Goal: Task Accomplishment & Management: Manage account settings

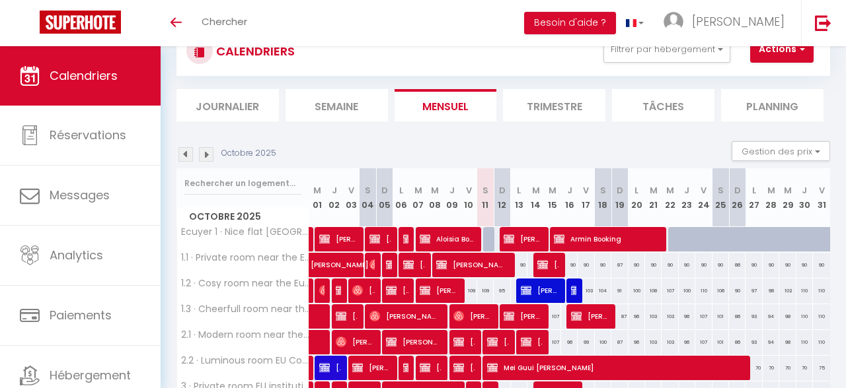
scroll to position [32, 0]
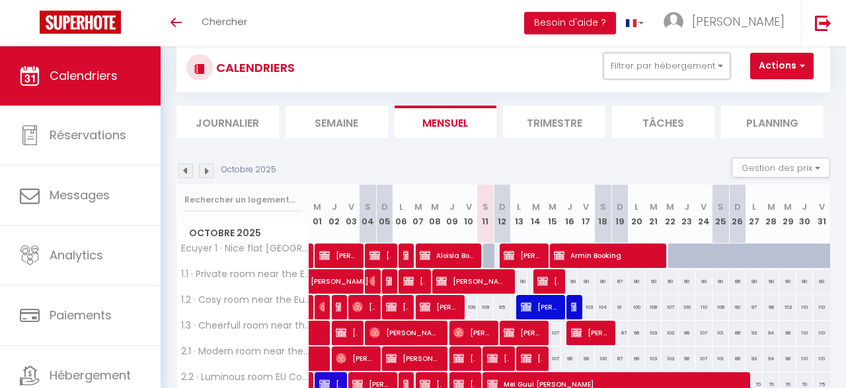
click at [639, 63] on button "Filtrer par hébergement" at bounding box center [666, 66] width 127 height 26
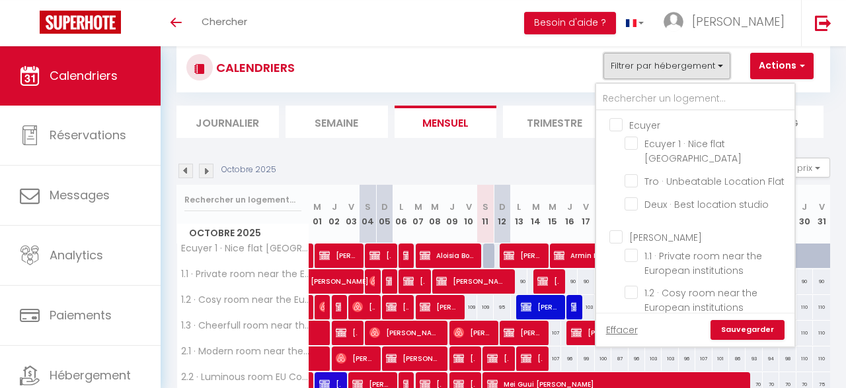
click at [639, 63] on button "Filtrer par hébergement" at bounding box center [666, 66] width 127 height 26
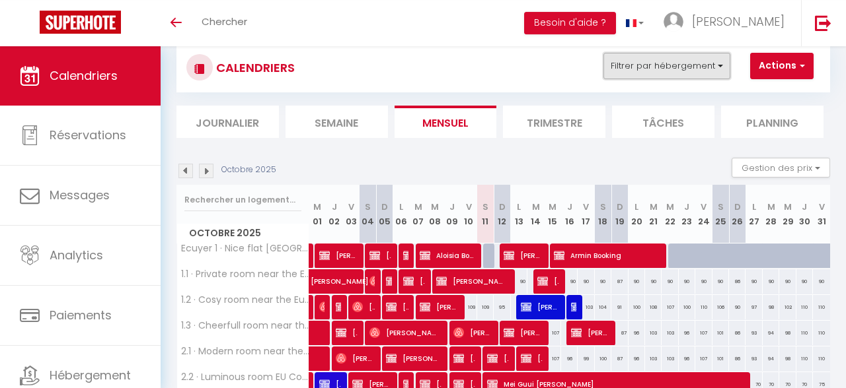
click at [635, 75] on button "Filtrer par hébergement" at bounding box center [666, 66] width 127 height 26
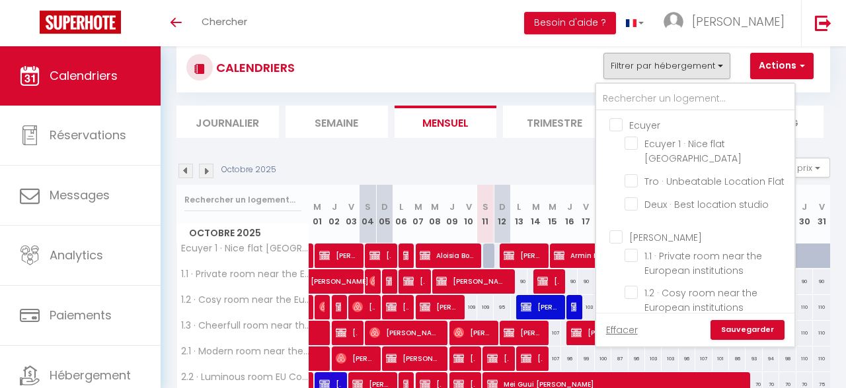
click at [612, 118] on input "Ecuyer" at bounding box center [708, 124] width 198 height 13
checkbox input "true"
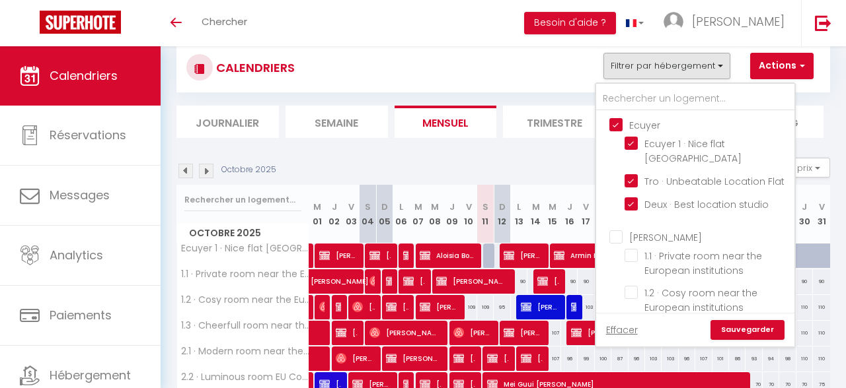
checkbox input "false"
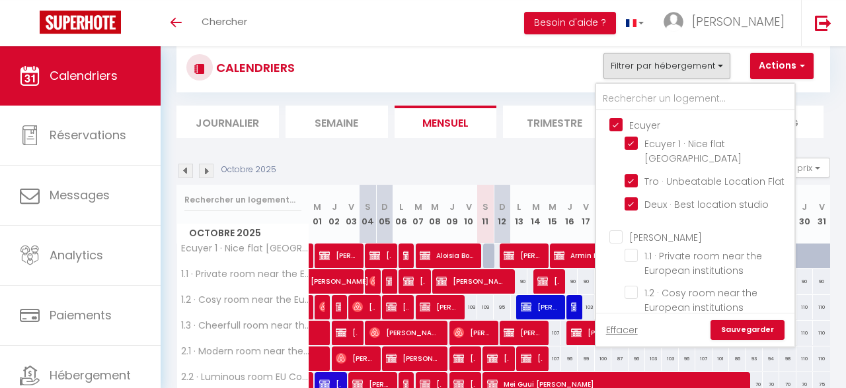
checkbox input "false"
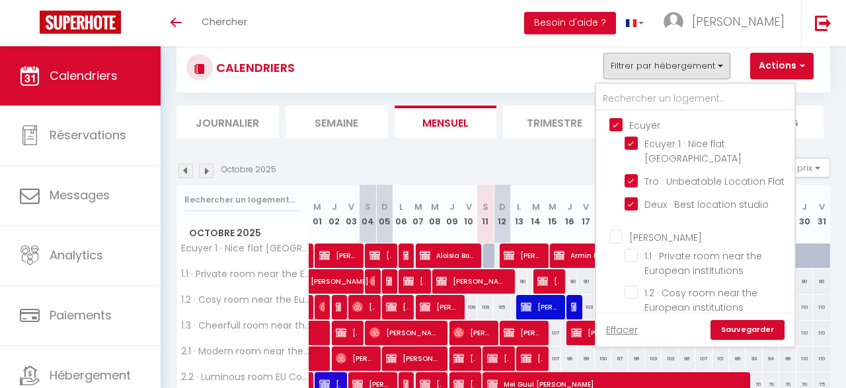
checkbox input "false"
click at [735, 331] on link "Sauvegarder" at bounding box center [747, 330] width 74 height 20
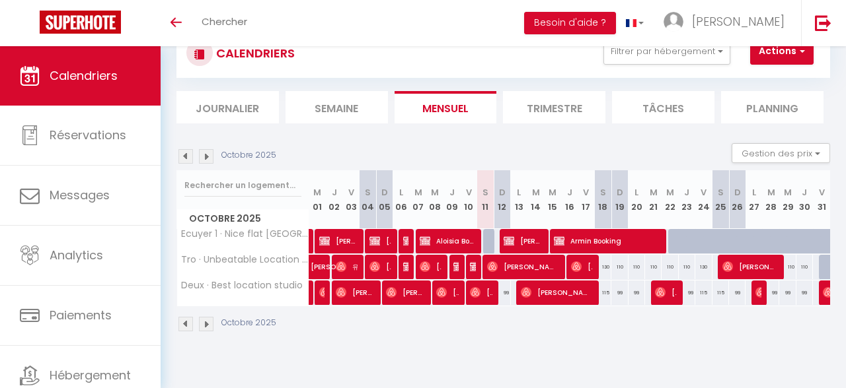
scroll to position [0, 0]
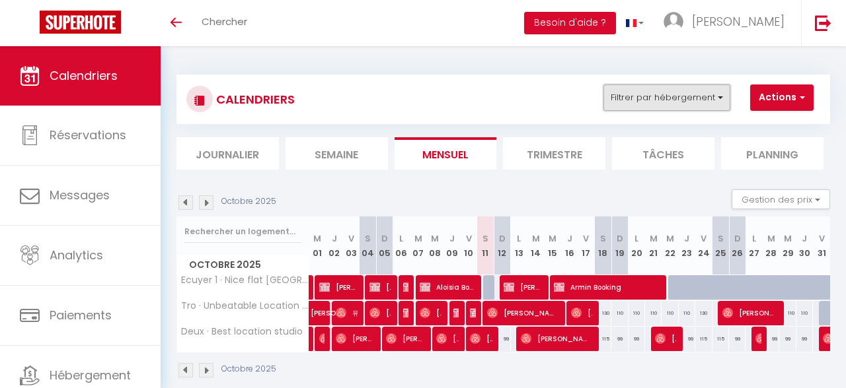
click at [696, 95] on button "Filtrer par hébergement" at bounding box center [666, 98] width 127 height 26
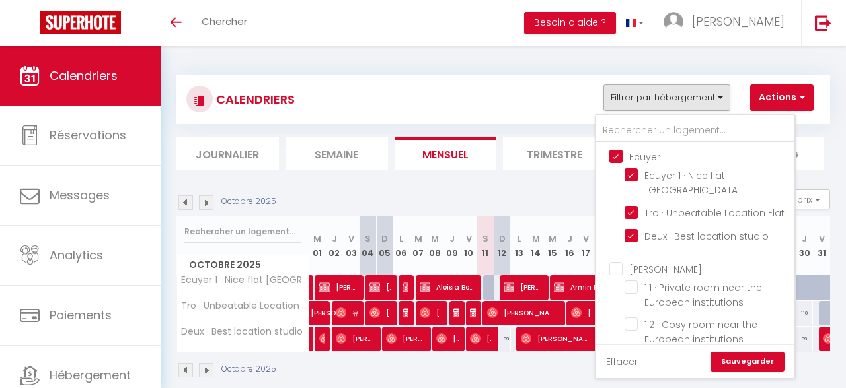
click at [615, 158] on input "Ecuyer" at bounding box center [708, 155] width 198 height 13
checkbox input "false"
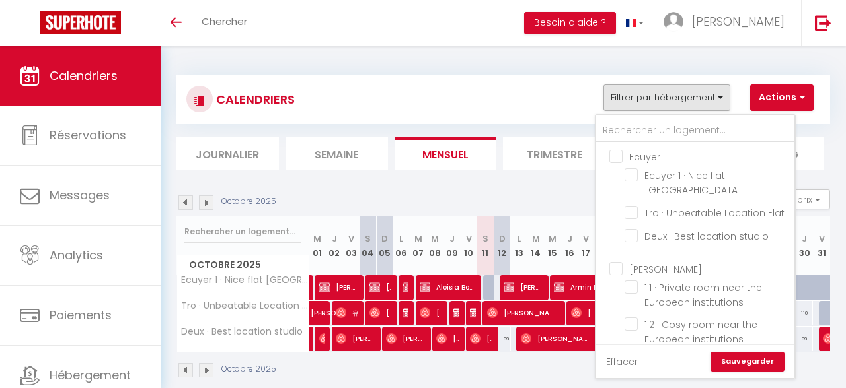
checkbox input "false"
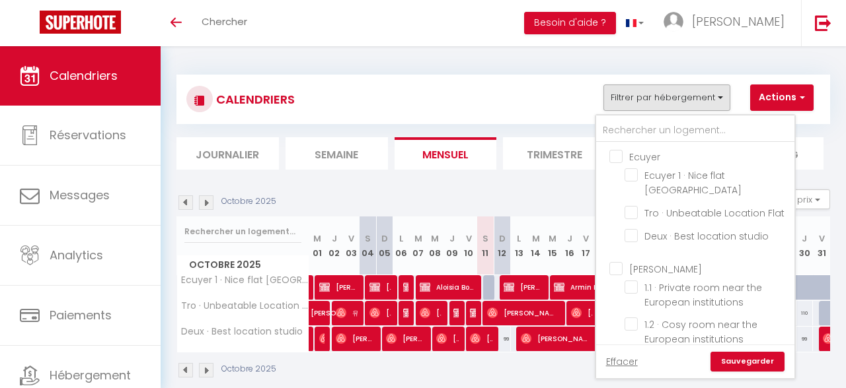
checkbox input "false"
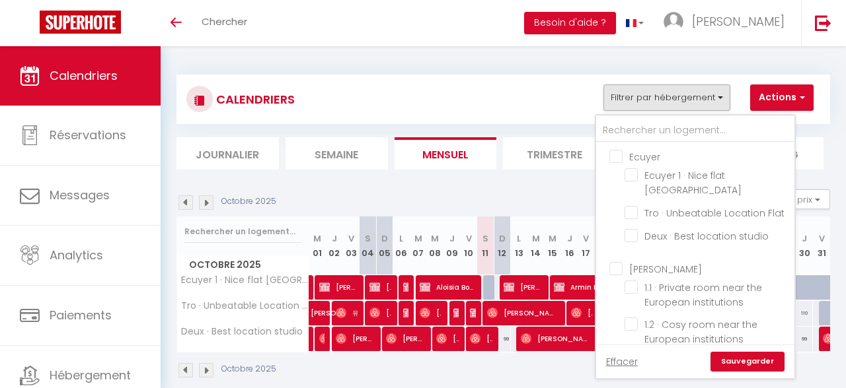
checkbox input "false"
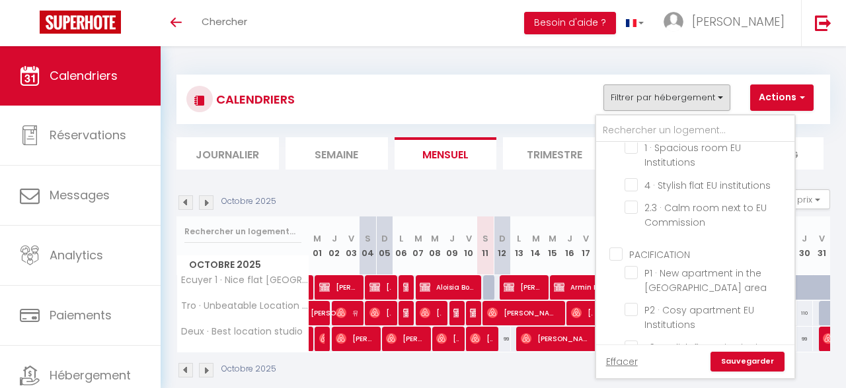
scroll to position [348, 0]
click at [620, 247] on input "PACIFICATION" at bounding box center [708, 253] width 198 height 13
checkbox input "true"
checkbox input "false"
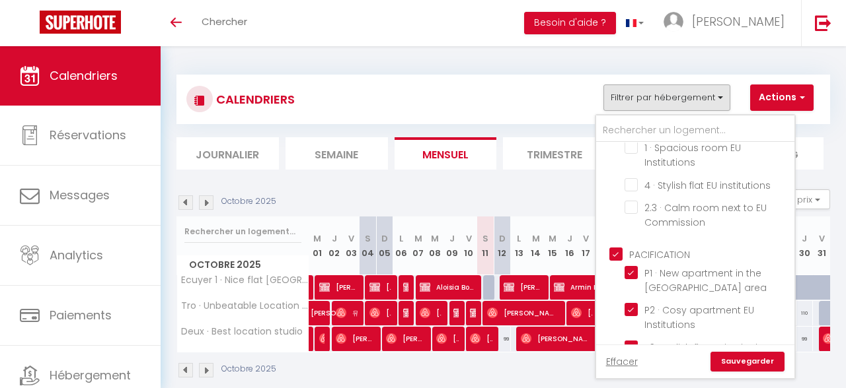
checkbox input "false"
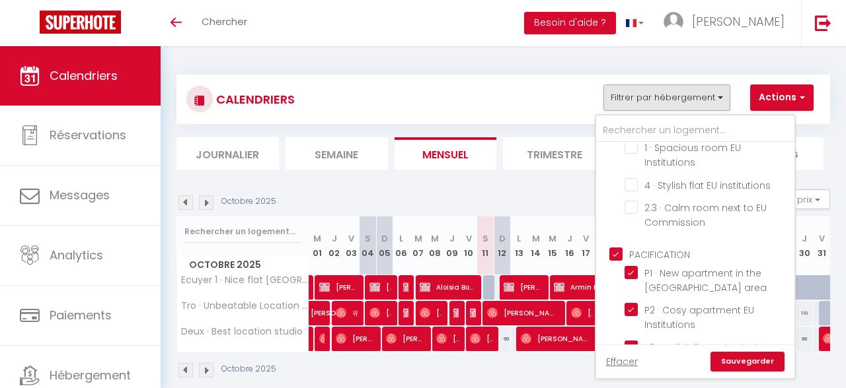
checkbox input "false"
checkbox input "true"
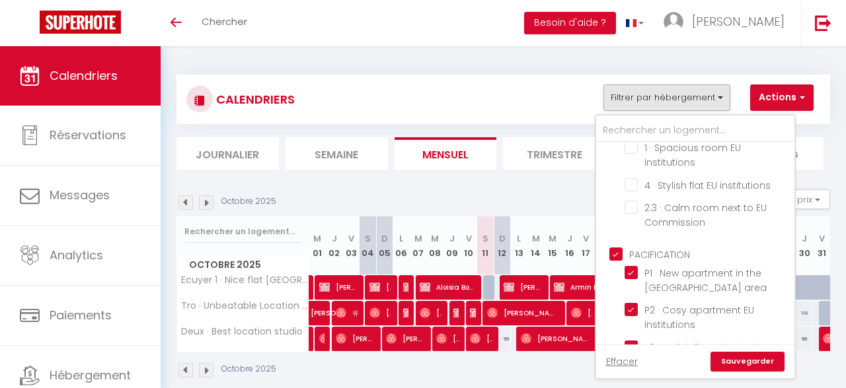
click at [730, 362] on link "Sauvegarder" at bounding box center [747, 362] width 74 height 20
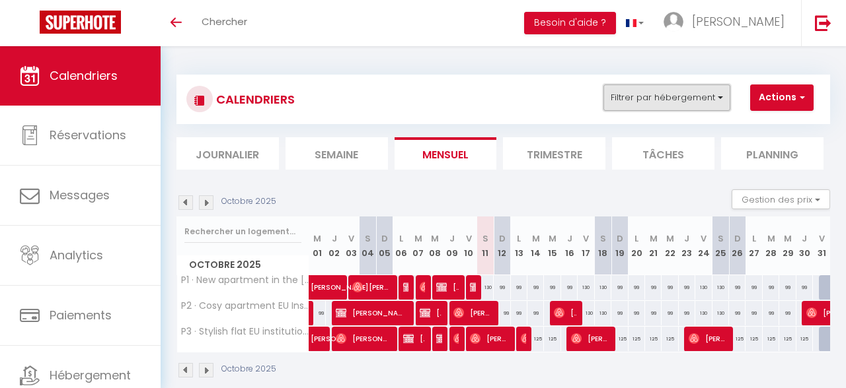
click at [636, 103] on button "Filtrer par hébergement" at bounding box center [666, 98] width 127 height 26
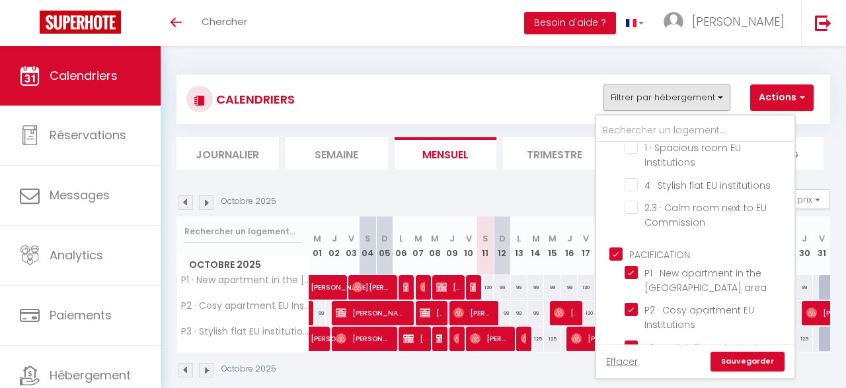
click at [618, 247] on input "PACIFICATION" at bounding box center [708, 253] width 198 height 13
checkbox input "false"
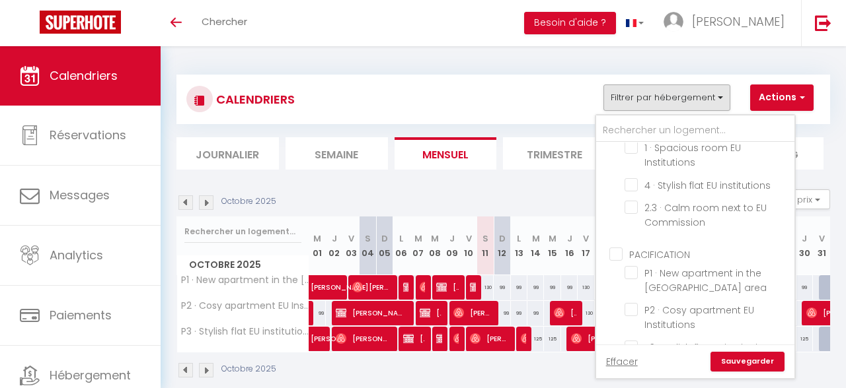
checkbox input "false"
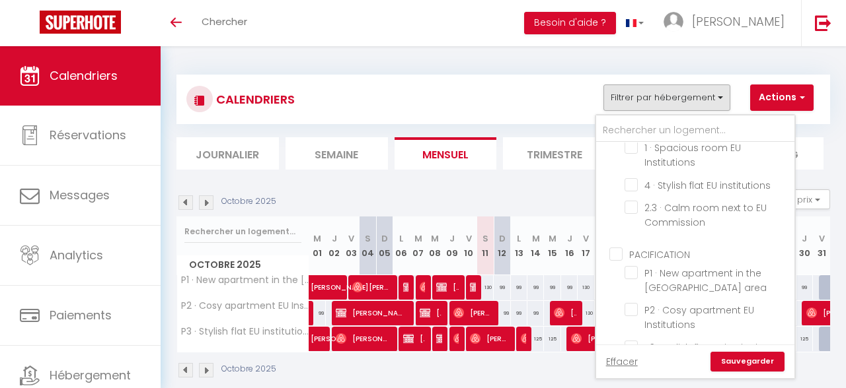
checkbox input "false"
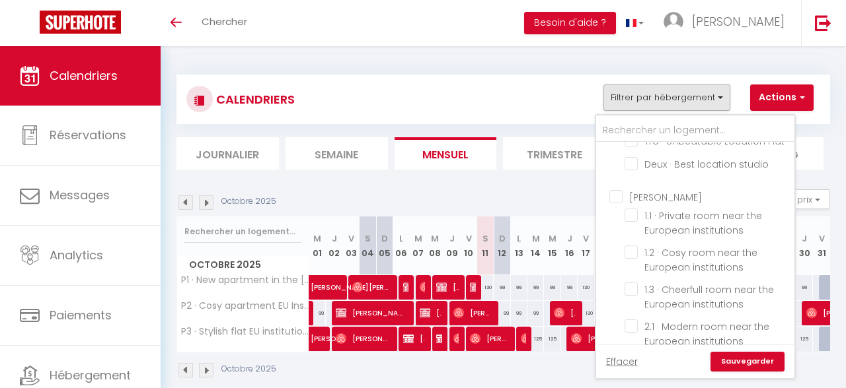
scroll to position [71, 0]
click at [497, 189] on section "Octobre 2025 Gestion des prix Nb Nuits minimum Règles Disponibilité Octobre 202…" at bounding box center [502, 283] width 653 height 215
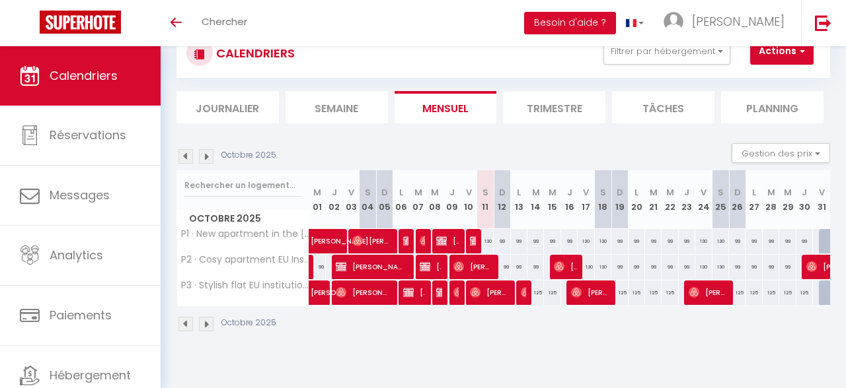
scroll to position [0, 0]
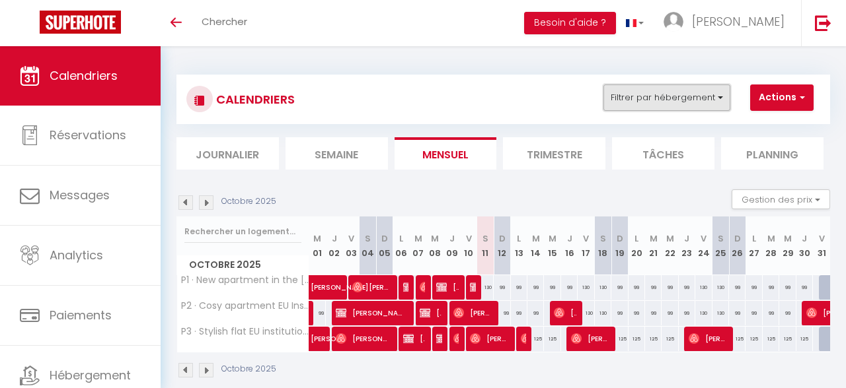
click at [667, 97] on button "Filtrer par hébergement" at bounding box center [666, 98] width 127 height 26
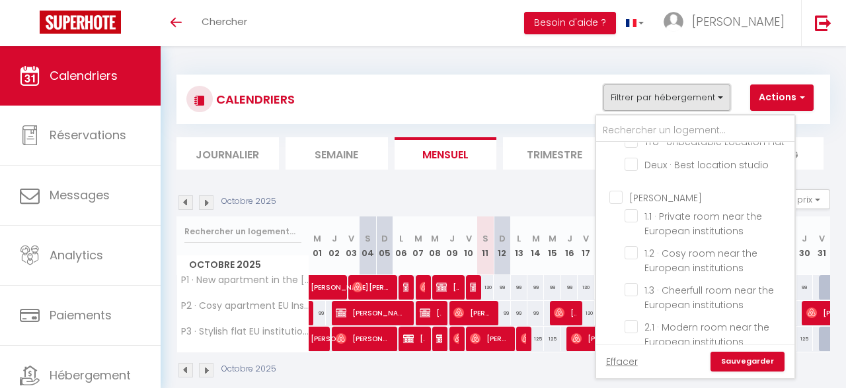
scroll to position [71, 0]
click at [619, 190] on input "[PERSON_NAME]" at bounding box center [708, 196] width 198 height 13
checkbox input "true"
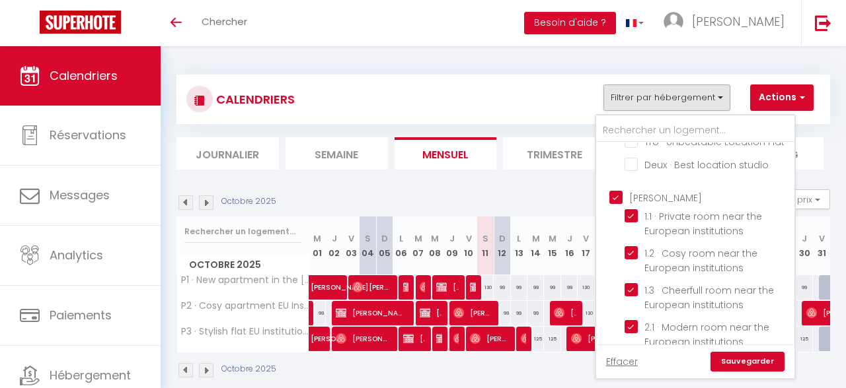
checkbox input "true"
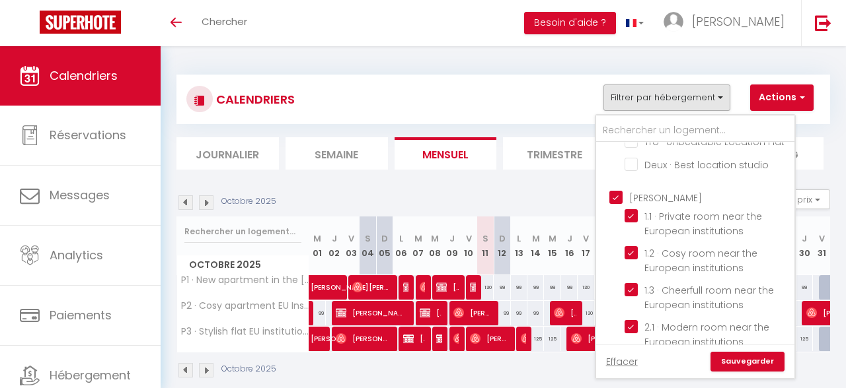
checkbox input "true"
click at [733, 353] on link "Sauvegarder" at bounding box center [747, 362] width 74 height 20
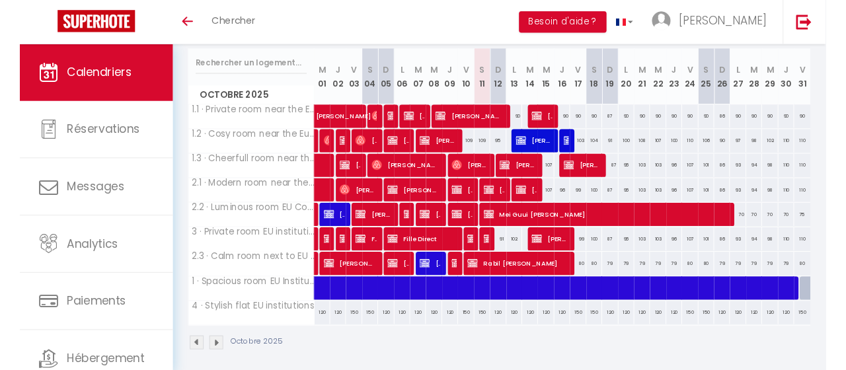
scroll to position [166, 0]
